Goal: Information Seeking & Learning: Learn about a topic

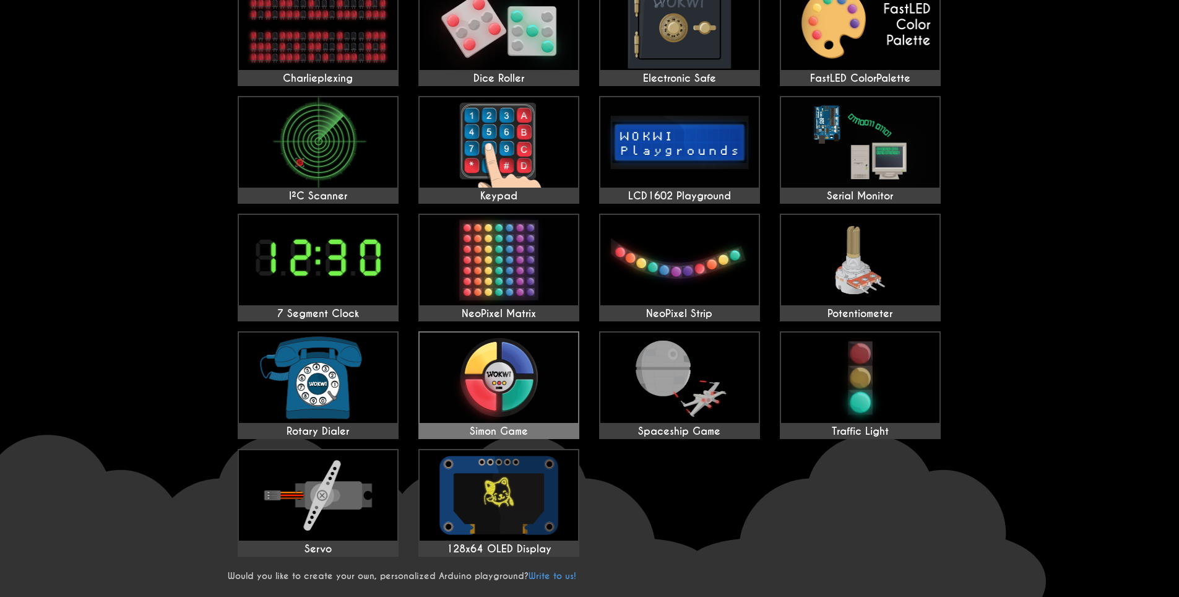
scroll to position [371, 0]
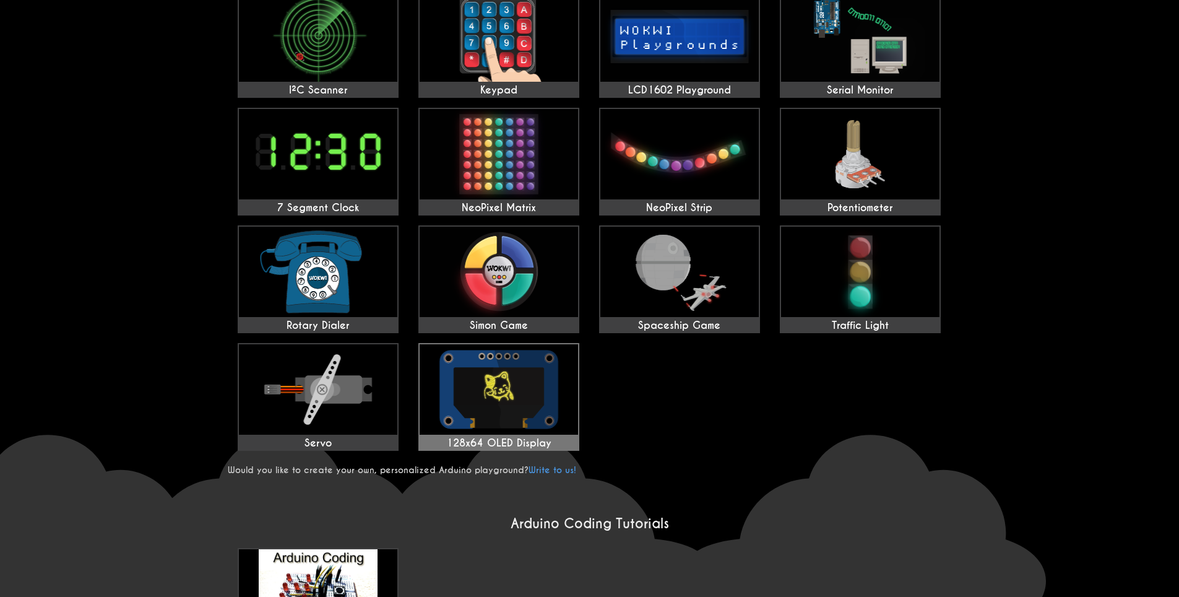
click at [522, 393] on img at bounding box center [499, 389] width 158 height 90
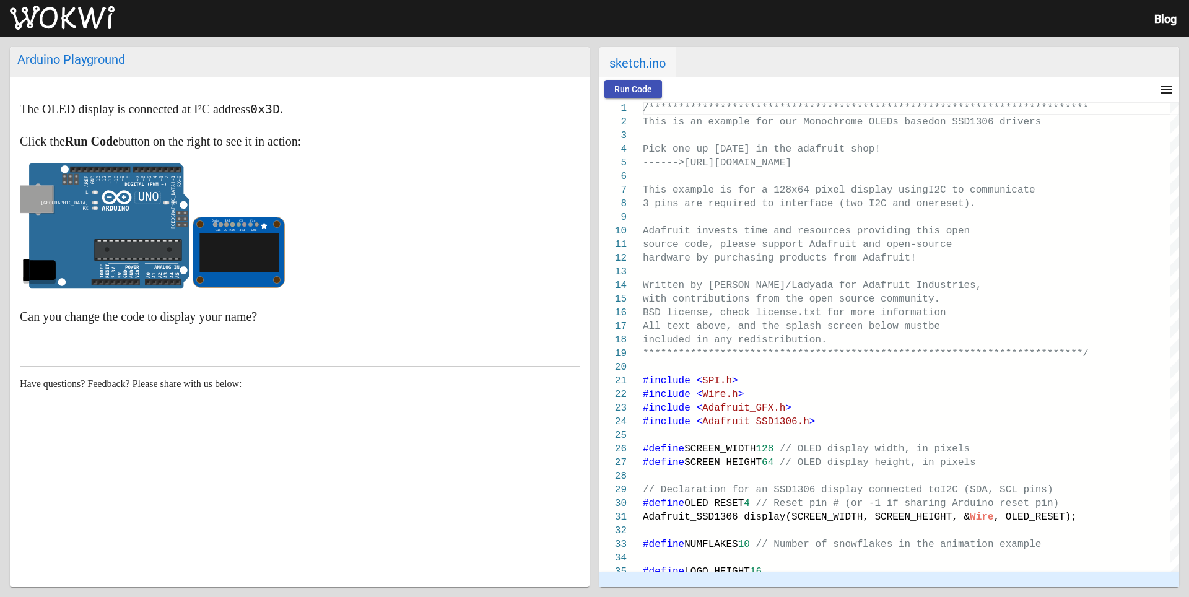
click at [618, 90] on span "Run Code" at bounding box center [633, 89] width 38 height 10
